Goal: Transaction & Acquisition: Purchase product/service

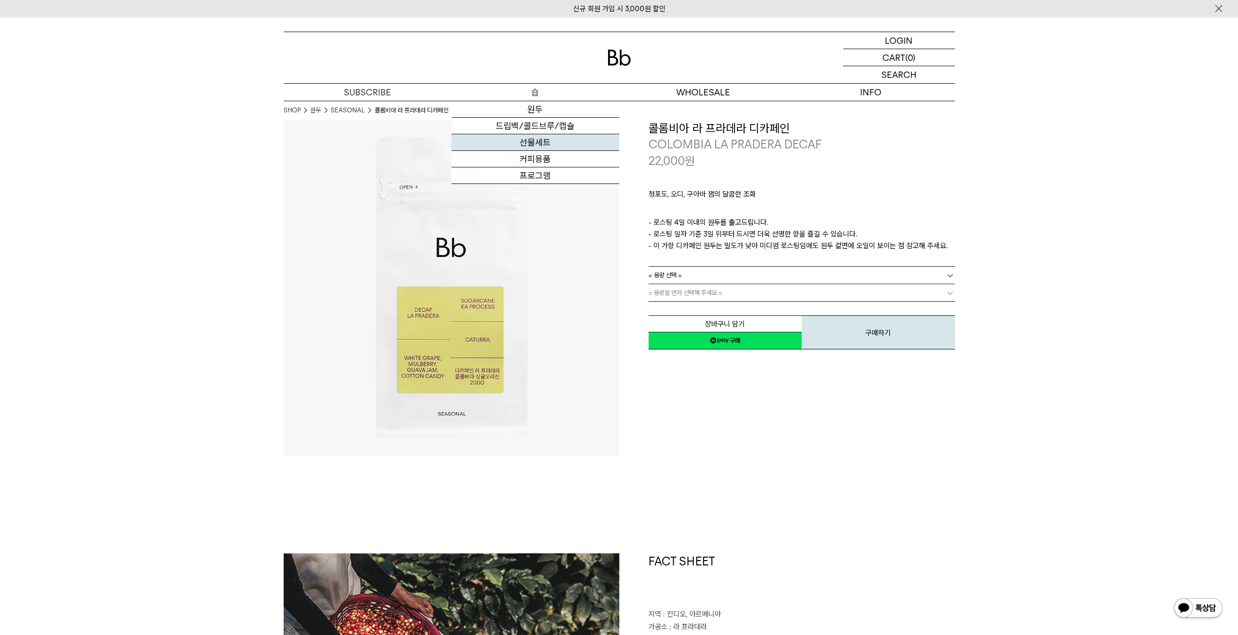
click at [547, 150] on link "선물세트" at bounding box center [535, 142] width 168 height 17
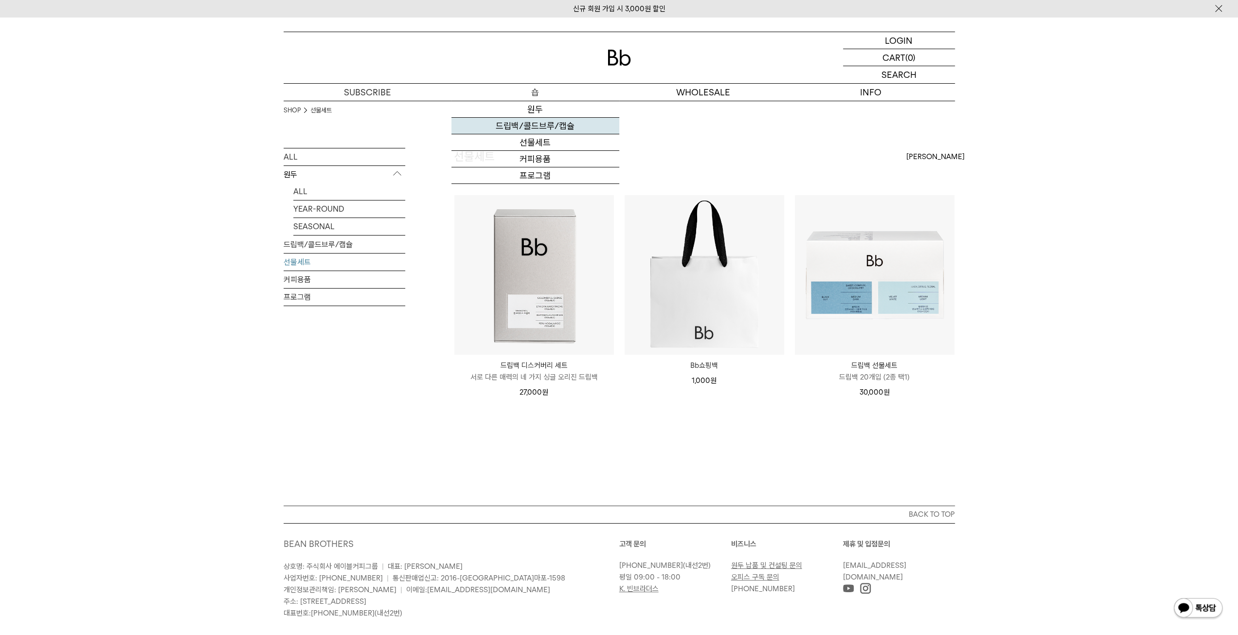
click at [544, 124] on link "드립백/콜드브루/캡슐" at bounding box center [535, 126] width 168 height 17
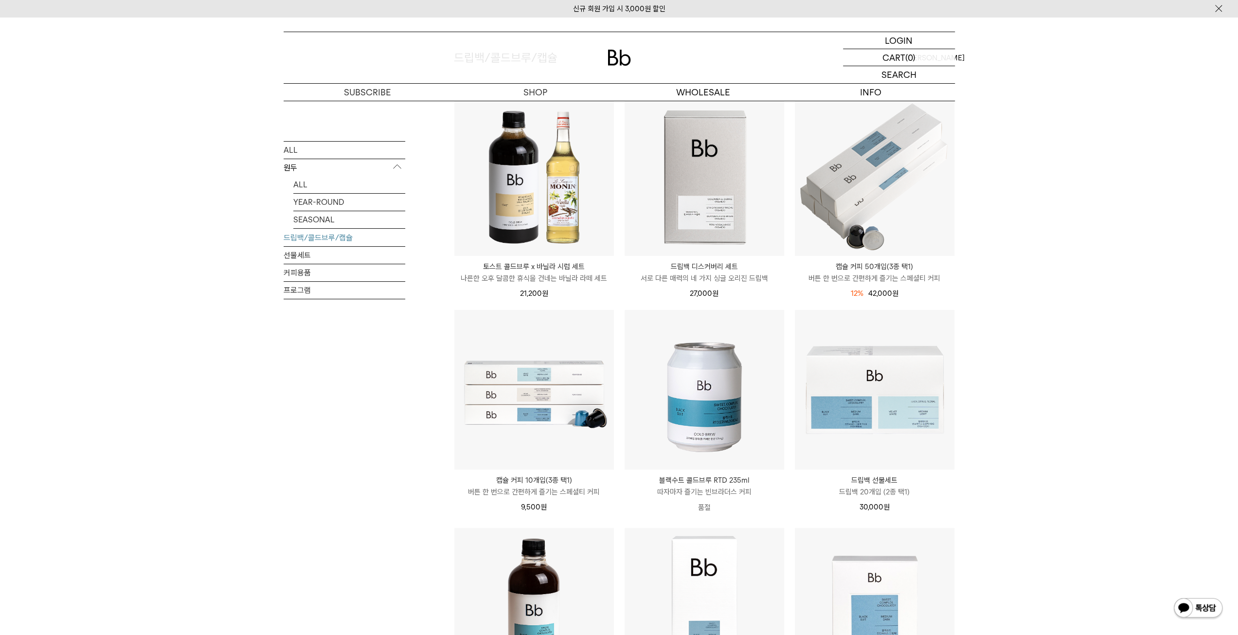
scroll to position [97, 0]
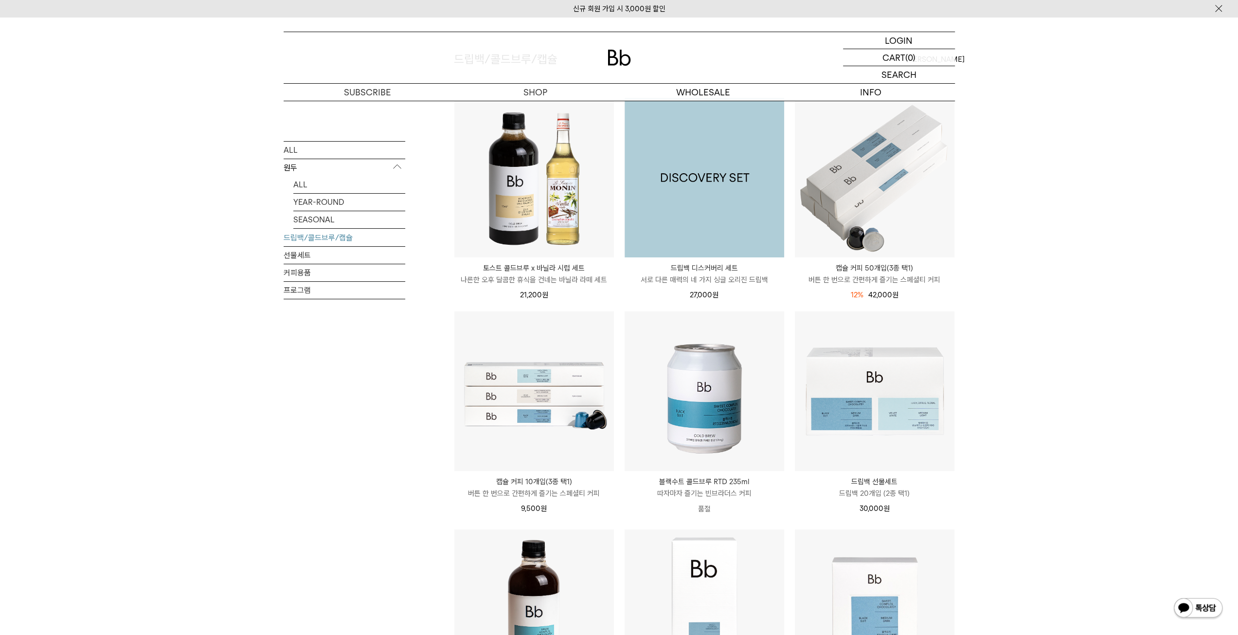
click at [723, 227] on body "신규 회원 가입 시 3,000원 할인 LOGIN 로그인 LOGIN 로그인 CART 장바구니 (0) SEARCH 검색 검색폼 ** 추천상품" at bounding box center [619, 472] width 1238 height 1105
click at [723, 214] on img at bounding box center [704, 178] width 160 height 160
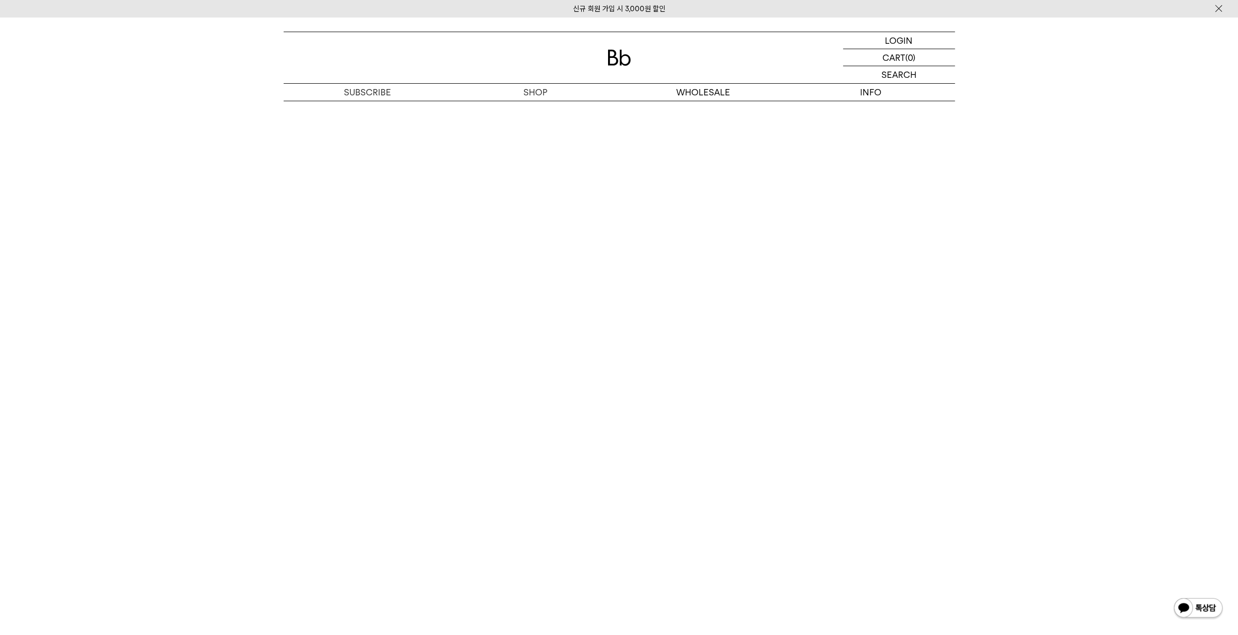
scroll to position [2335, 0]
